Goal: Navigation & Orientation: Find specific page/section

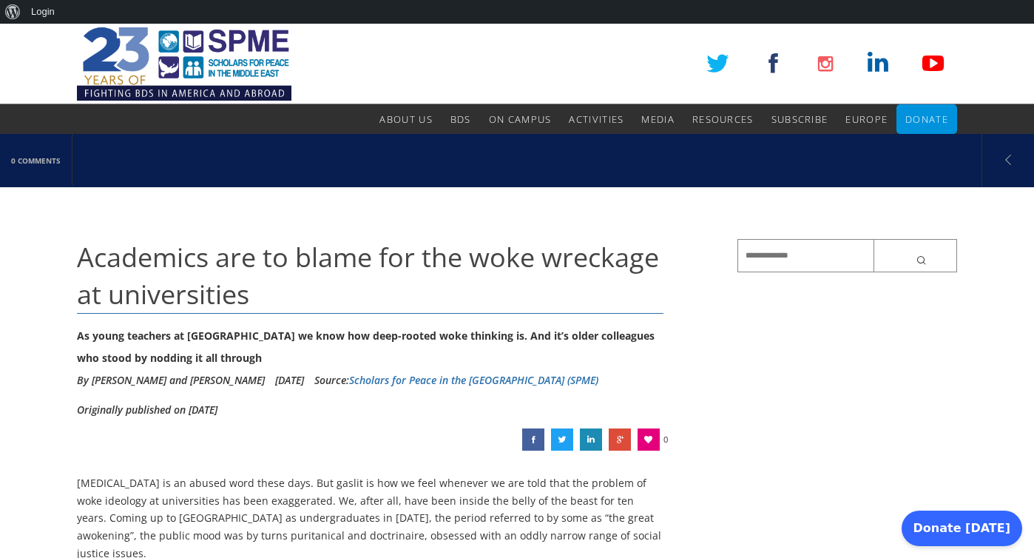
click at [265, 46] on img at bounding box center [184, 63] width 215 height 81
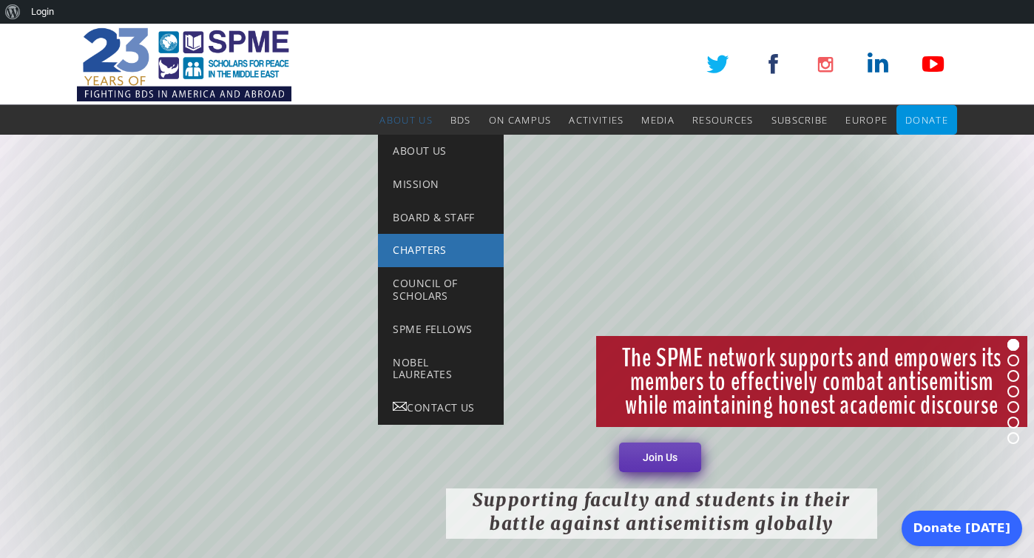
click at [415, 252] on span "Chapters" at bounding box center [419, 250] width 53 height 14
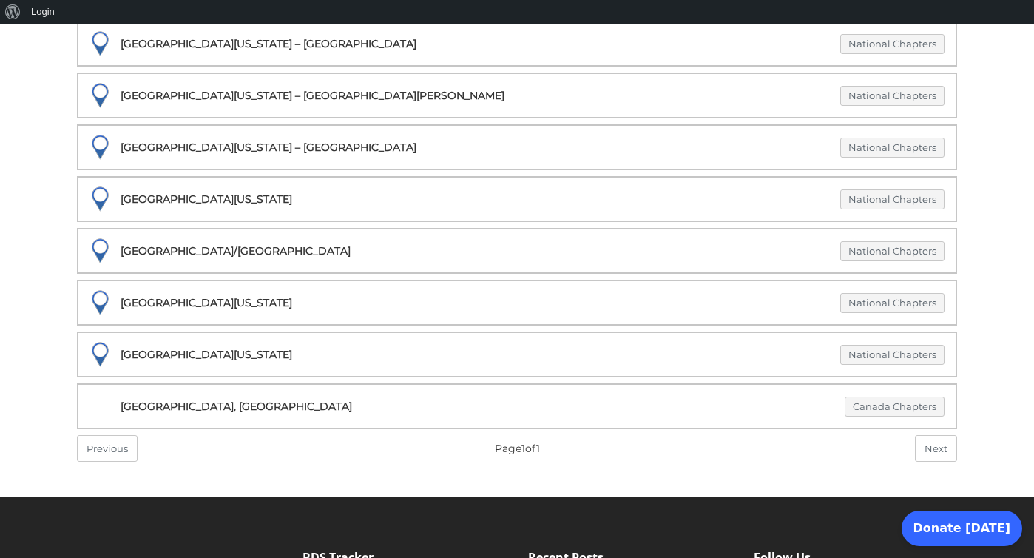
scroll to position [2131, 0]
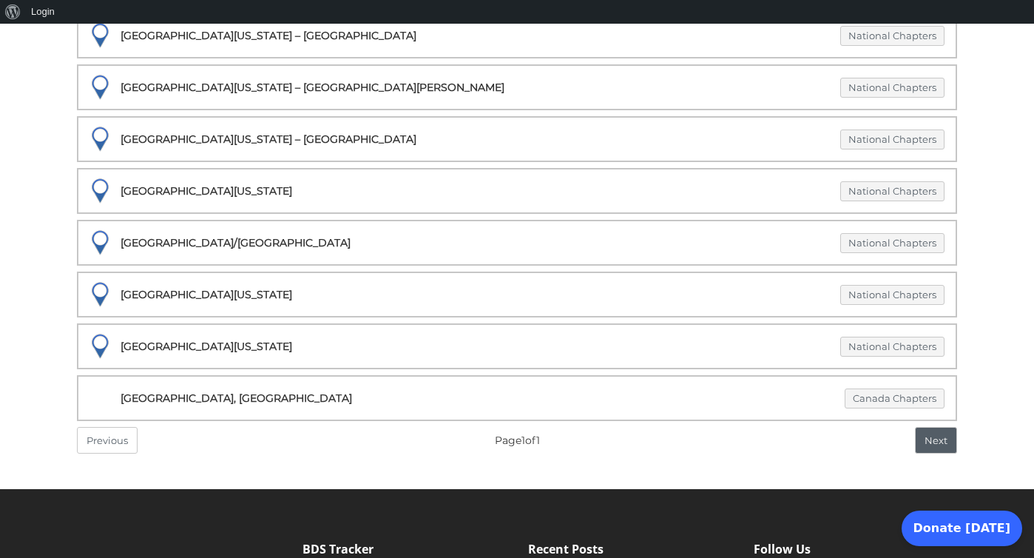
click at [931, 448] on link "Next" at bounding box center [936, 440] width 42 height 27
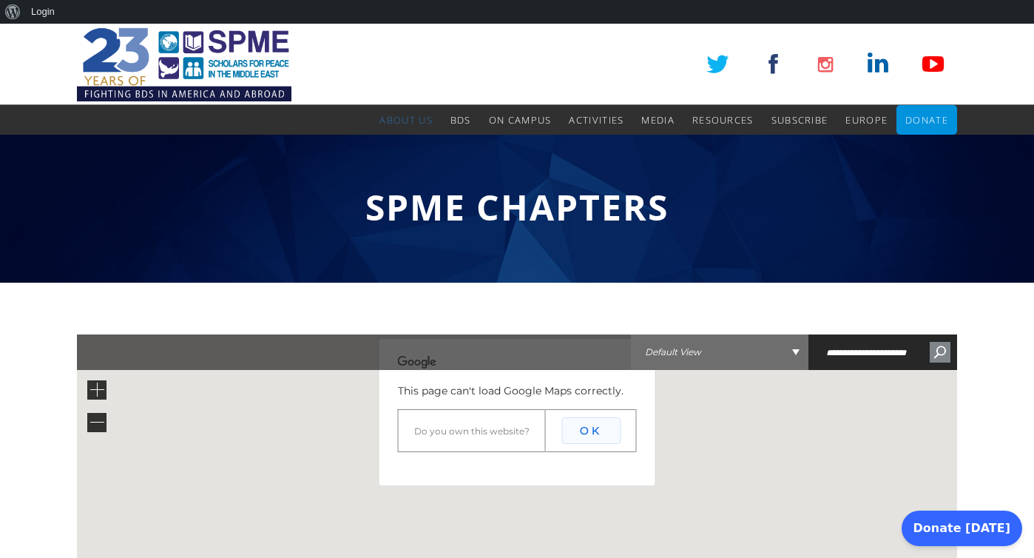
click at [593, 432] on button "OK" at bounding box center [591, 430] width 59 height 27
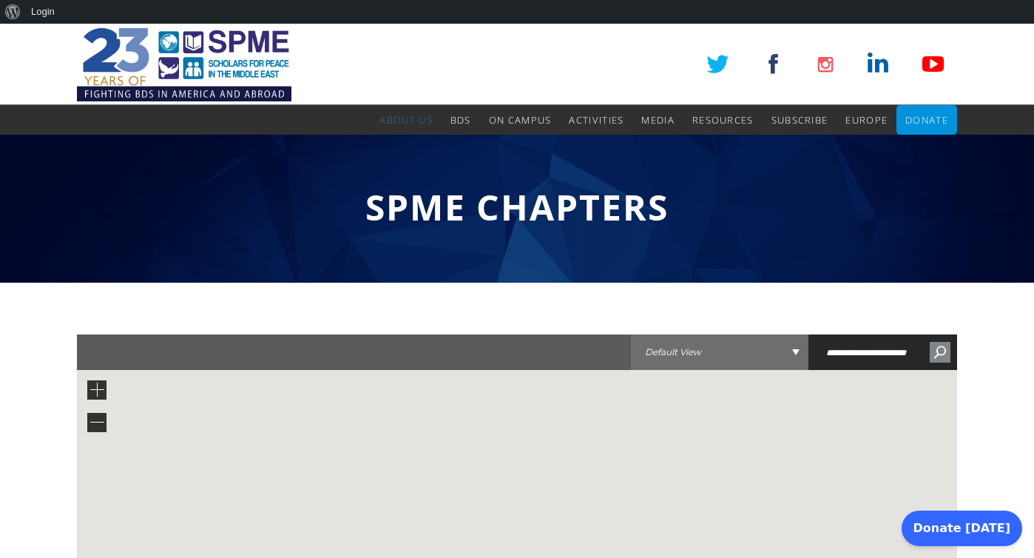
click at [231, 41] on img at bounding box center [184, 64] width 215 height 81
